Goal: Task Accomplishment & Management: Use online tool/utility

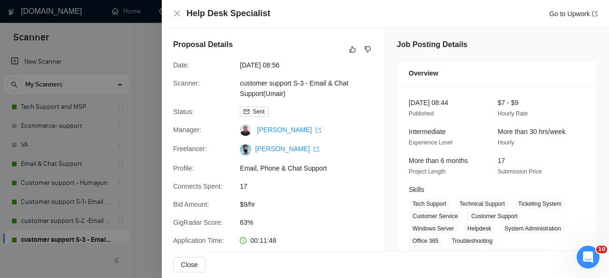
scroll to position [571, 0]
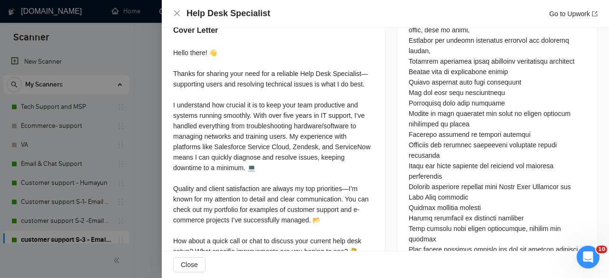
click at [99, 57] on div at bounding box center [304, 139] width 609 height 278
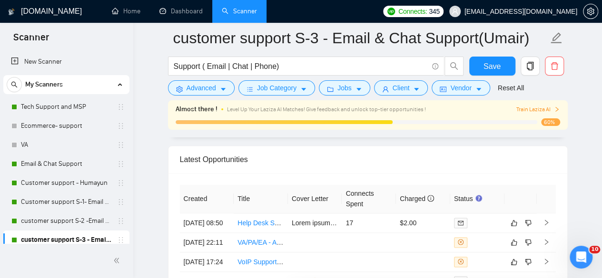
scroll to position [2329, 0]
